Goal: Check status: Check status

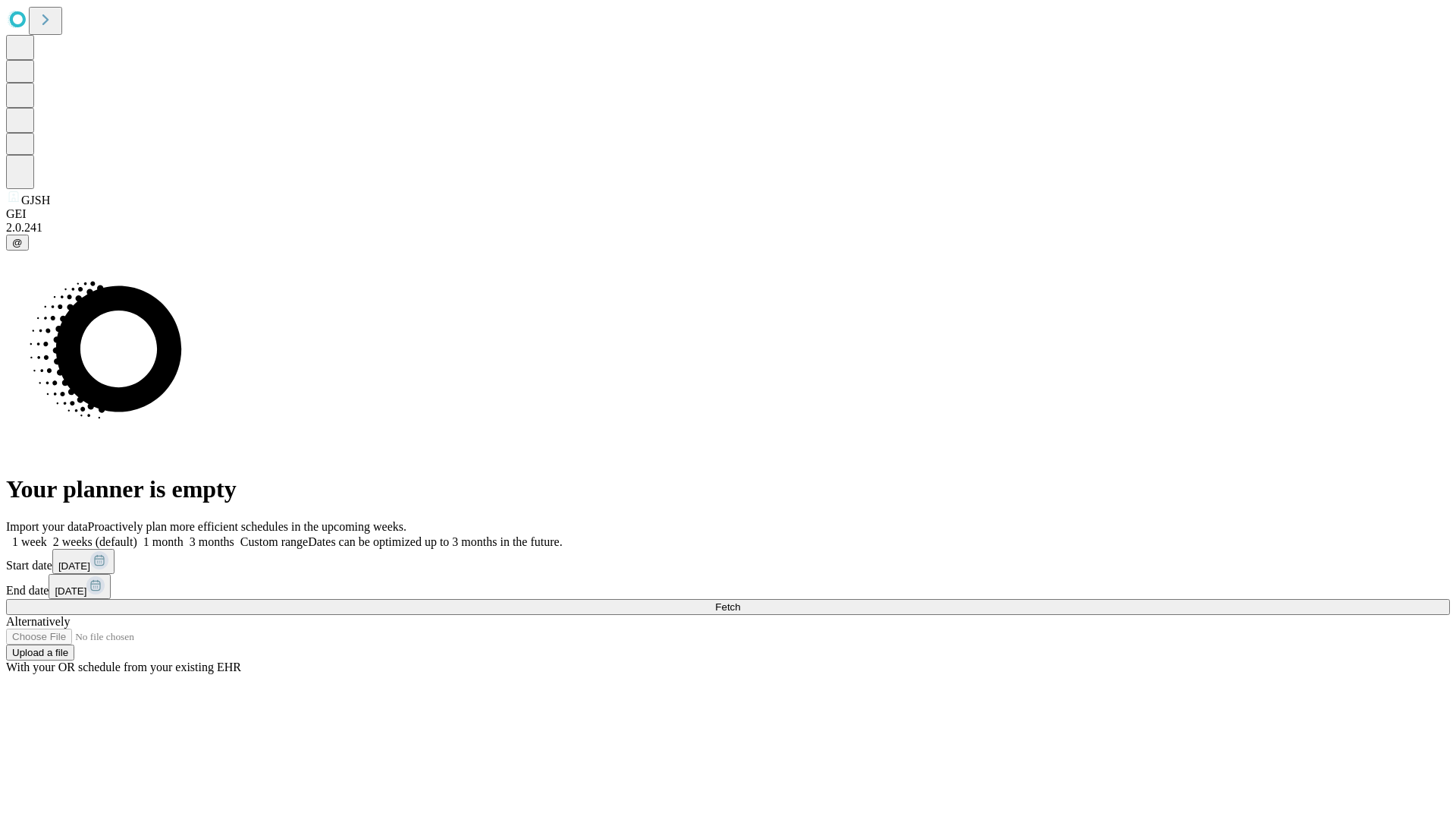
click at [740, 601] on span "Fetch" at bounding box center [728, 607] width 25 height 11
